Goal: Transaction & Acquisition: Purchase product/service

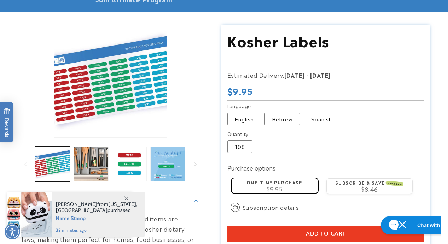
scroll to position [67, 0]
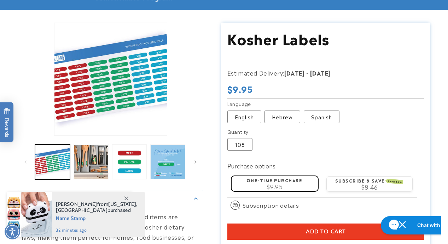
click at [126, 198] on icon at bounding box center [126, 199] width 4 height 4
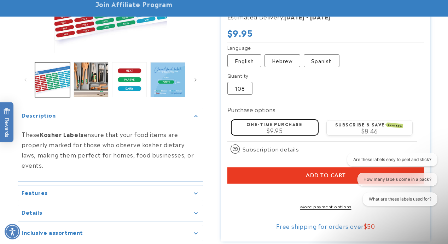
scroll to position [0, 0]
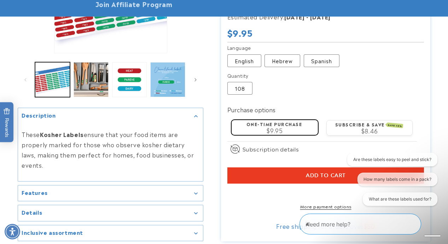
click at [196, 186] on summary "Features" at bounding box center [110, 194] width 185 height 16
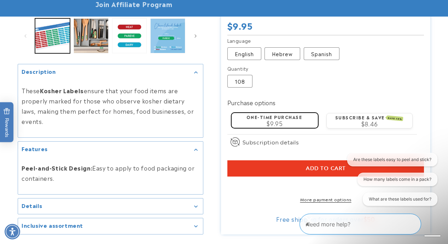
scroll to position [199, 0]
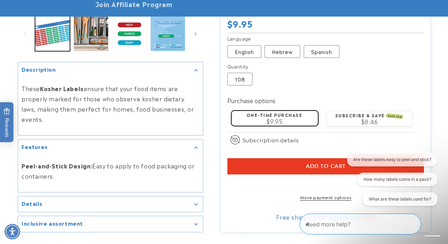
click at [197, 202] on div "Details" at bounding box center [111, 204] width 178 height 5
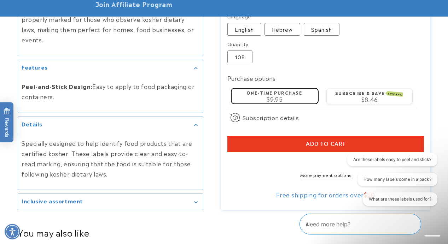
scroll to position [286, 0]
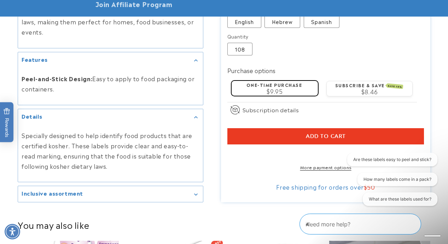
click at [197, 194] on icon "Gallery Viewer" at bounding box center [195, 195] width 3 height 2
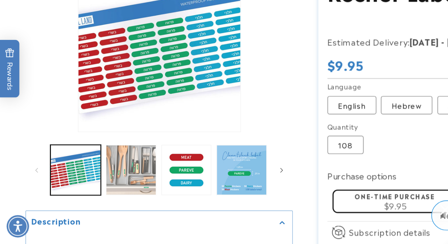
scroll to position [36, 0]
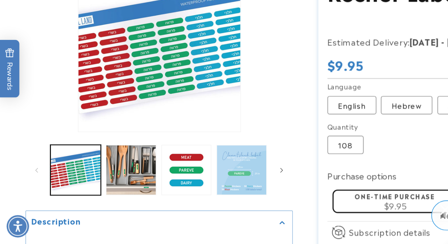
click at [162, 198] on button "Load image 6 in gallery view" at bounding box center [167, 192] width 35 height 35
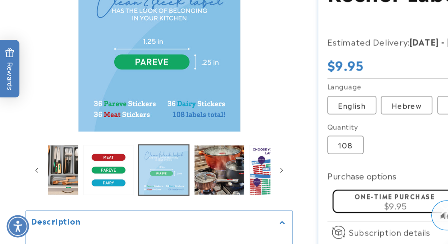
scroll to position [0, 76]
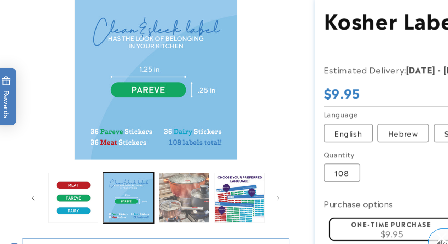
click at [129, 200] on button "Load image 7 in gallery view" at bounding box center [130, 192] width 35 height 35
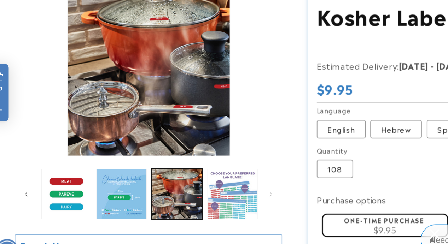
click at [172, 208] on button "Load image 8 in gallery view" at bounding box center [168, 192] width 35 height 35
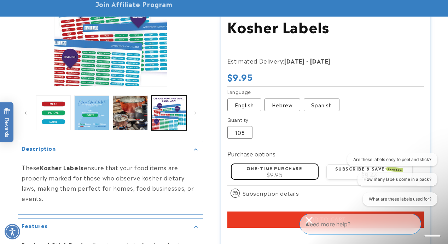
scroll to position [121, 0]
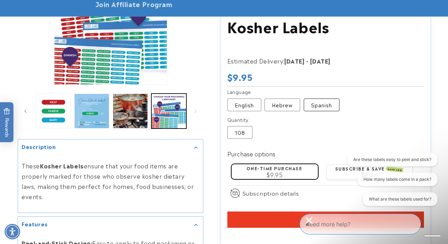
click at [326, 106] on label "Spanish Variant sold out or unavailable" at bounding box center [322, 105] width 36 height 13
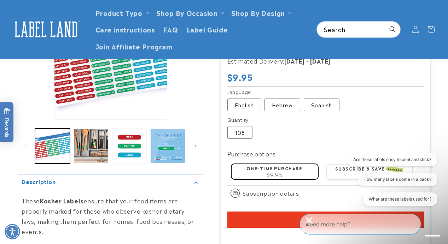
scroll to position [86, 0]
